Goal: Information Seeking & Learning: Check status

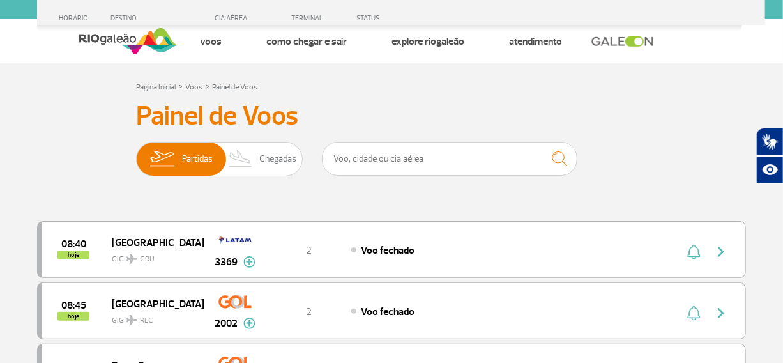
scroll to position [1351, 0]
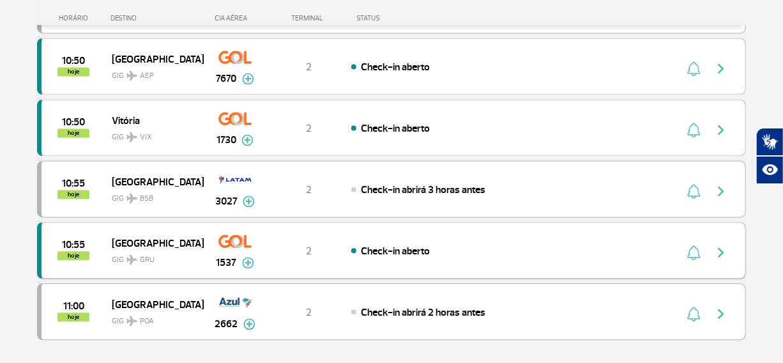
scroll to position [1161, 0]
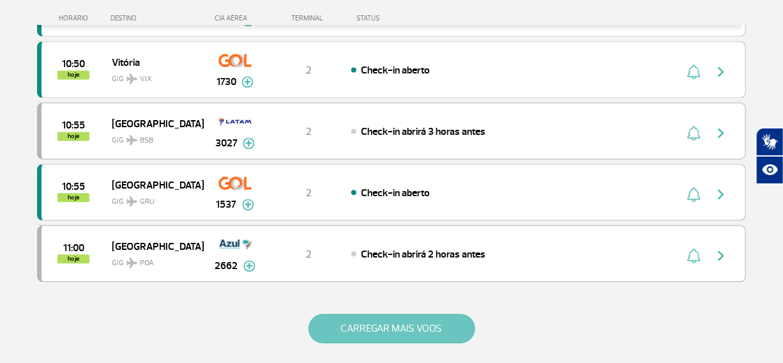
click at [374, 325] on button "CARREGAR MAIS VOOS" at bounding box center [392, 328] width 167 height 29
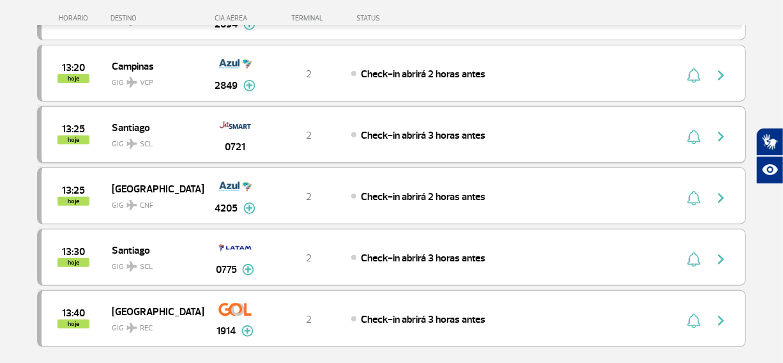
scroll to position [2381, 0]
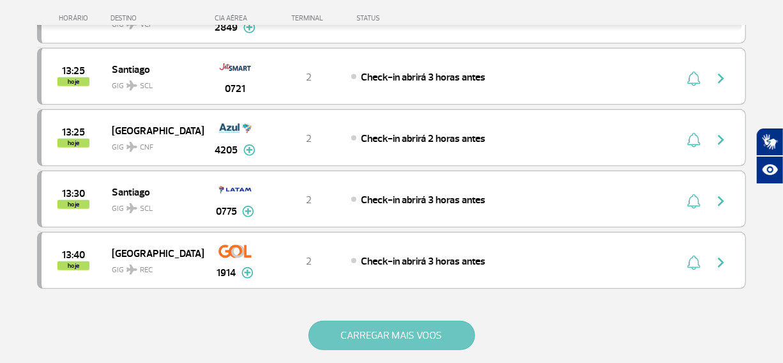
click at [348, 323] on button "CARREGAR MAIS VOOS" at bounding box center [392, 335] width 167 height 29
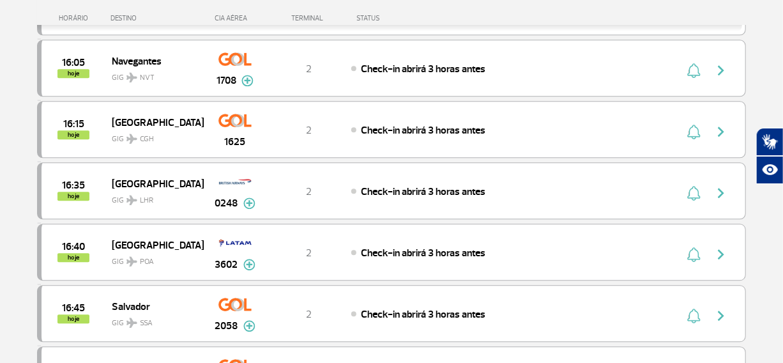
scroll to position [3601, 0]
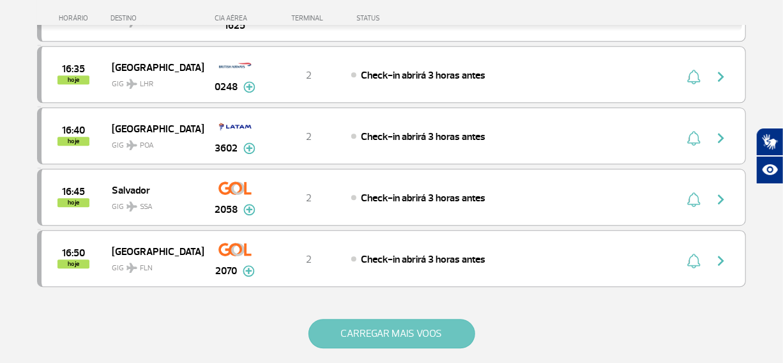
click at [411, 319] on button "CARREGAR MAIS VOOS" at bounding box center [392, 333] width 167 height 29
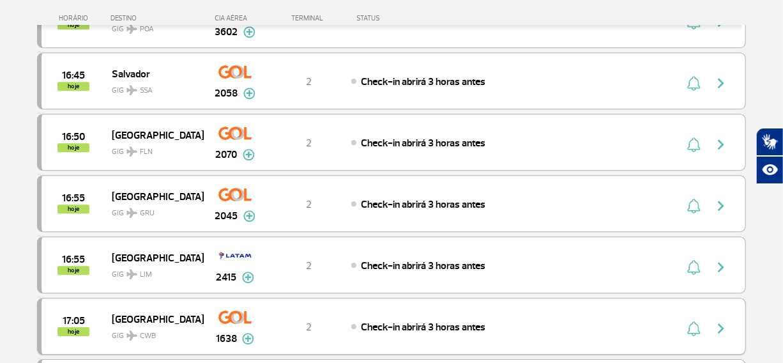
scroll to position [3775, 0]
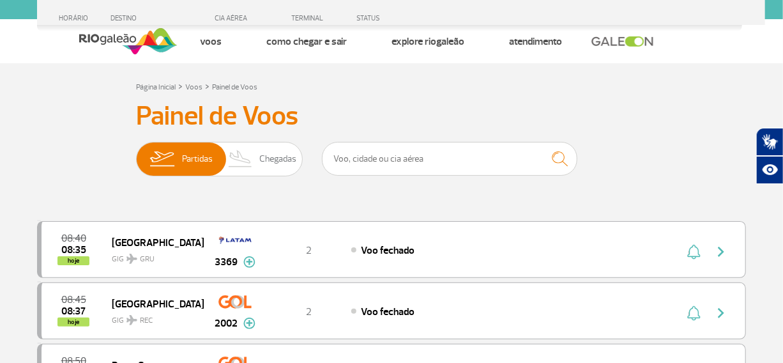
scroll to position [1351, 0]
